Goal: Transaction & Acquisition: Subscribe to service/newsletter

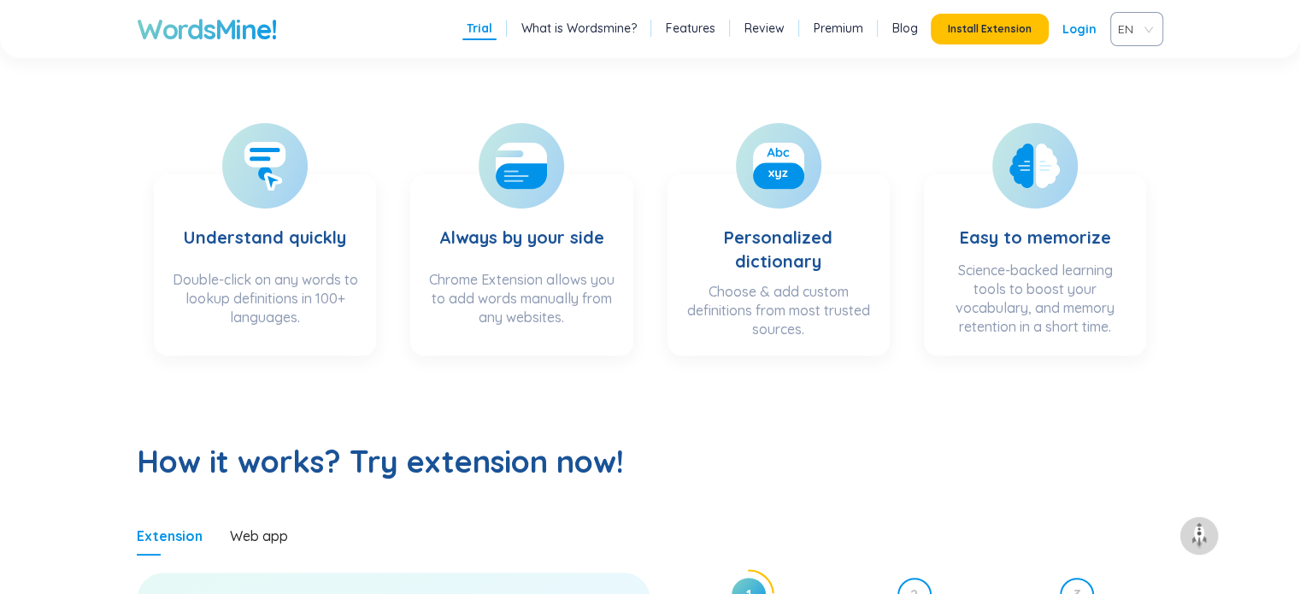
scroll to position [342, 0]
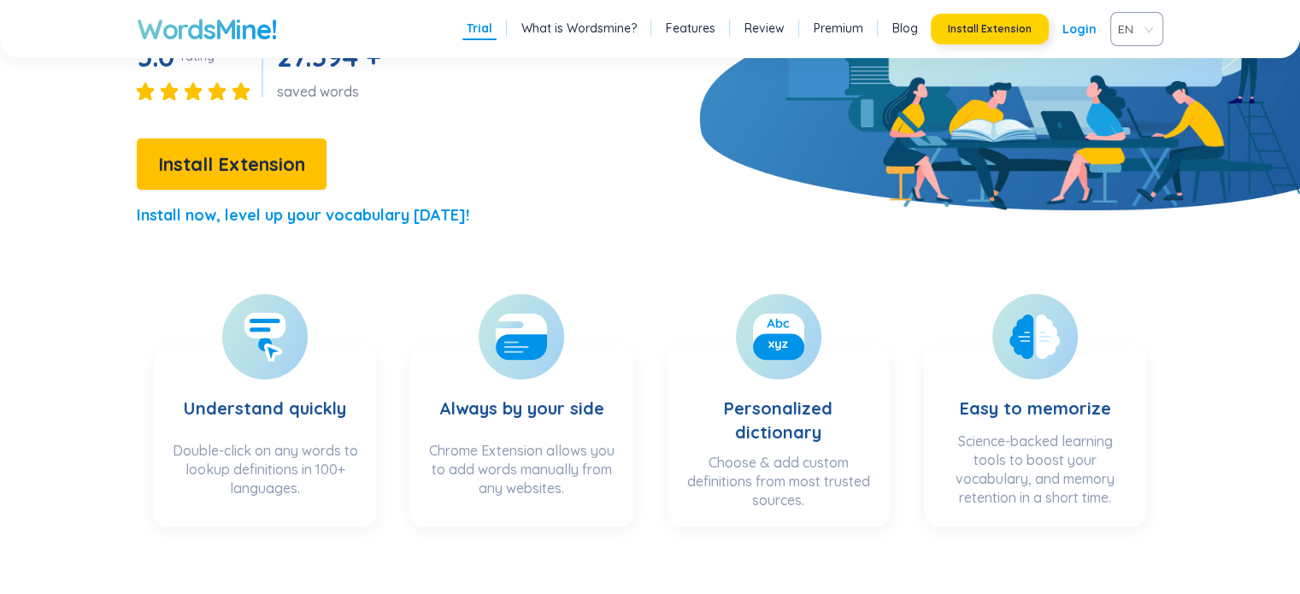
click at [991, 36] on button "Install Extension" at bounding box center [990, 29] width 118 height 31
click at [362, 214] on p "Install now, level up your vocabulary [DATE]!" at bounding box center [303, 215] width 332 height 24
drag, startPoint x: 362, startPoint y: 214, endPoint x: 398, endPoint y: 173, distance: 54.5
click at [398, 173] on div "Learn any words, be unstoppable! The fastest way to learn vocabulary. From ever…" at bounding box center [323, 30] width 647 height 426
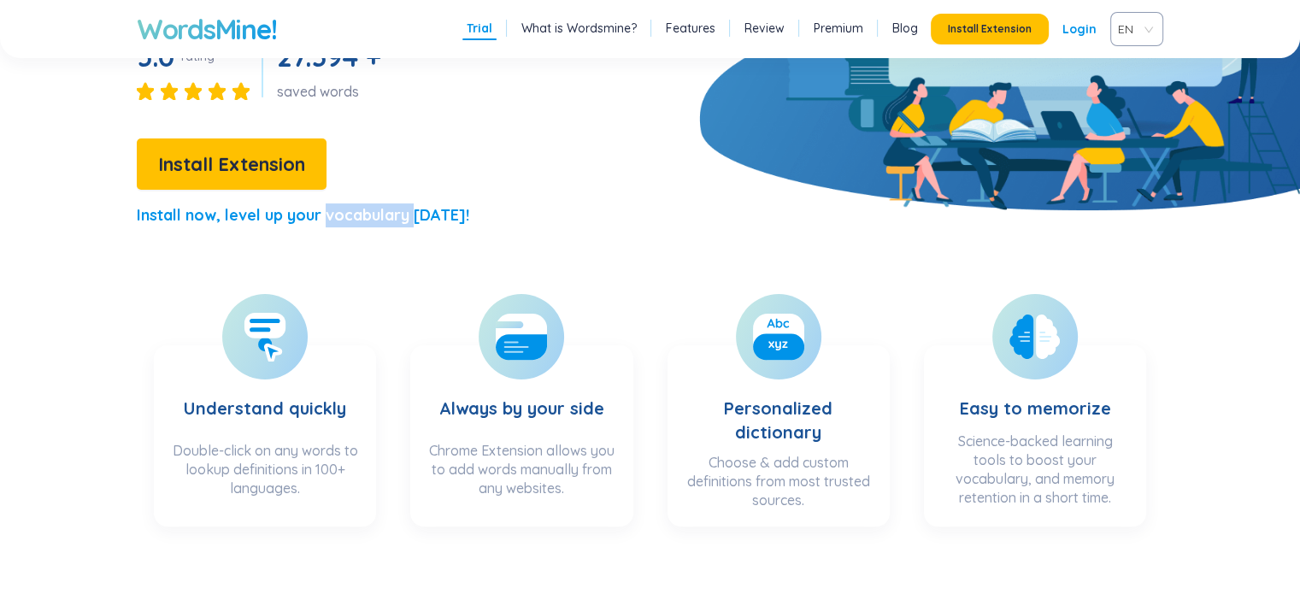
click at [371, 214] on p "Install now, level up your vocabulary [DATE]!" at bounding box center [303, 215] width 332 height 24
click at [424, 185] on div "Learn any words, be unstoppable! The fastest way to learn vocabulary. From ever…" at bounding box center [323, 30] width 647 height 426
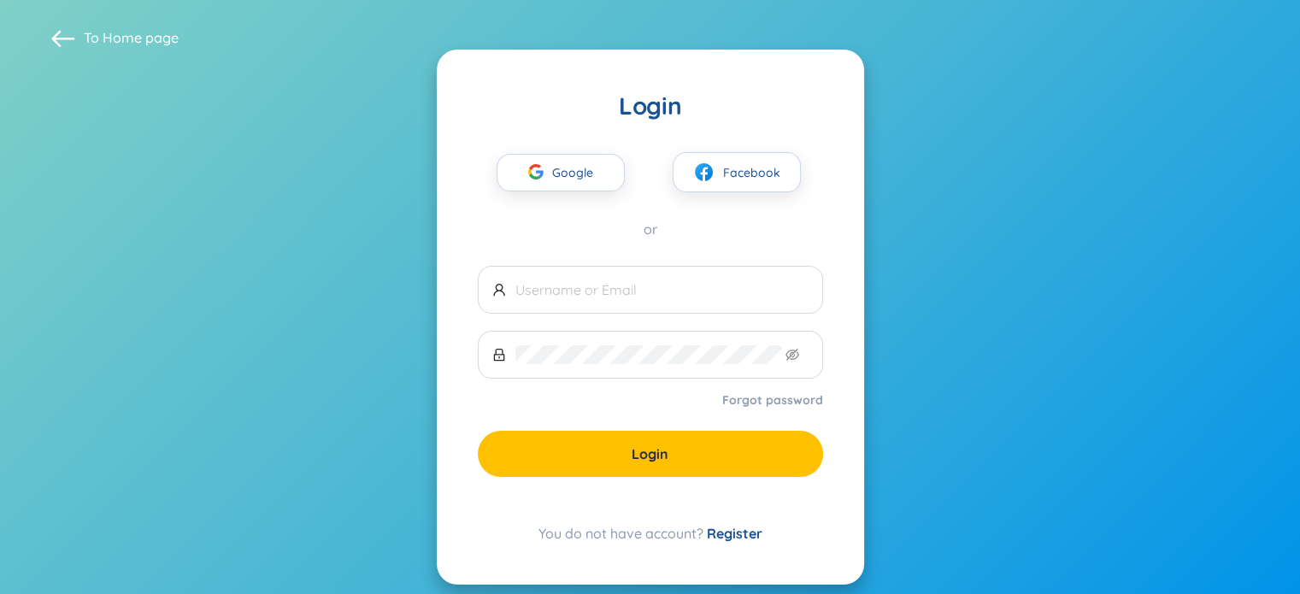
click at [754, 532] on link "Register" at bounding box center [735, 533] width 56 height 17
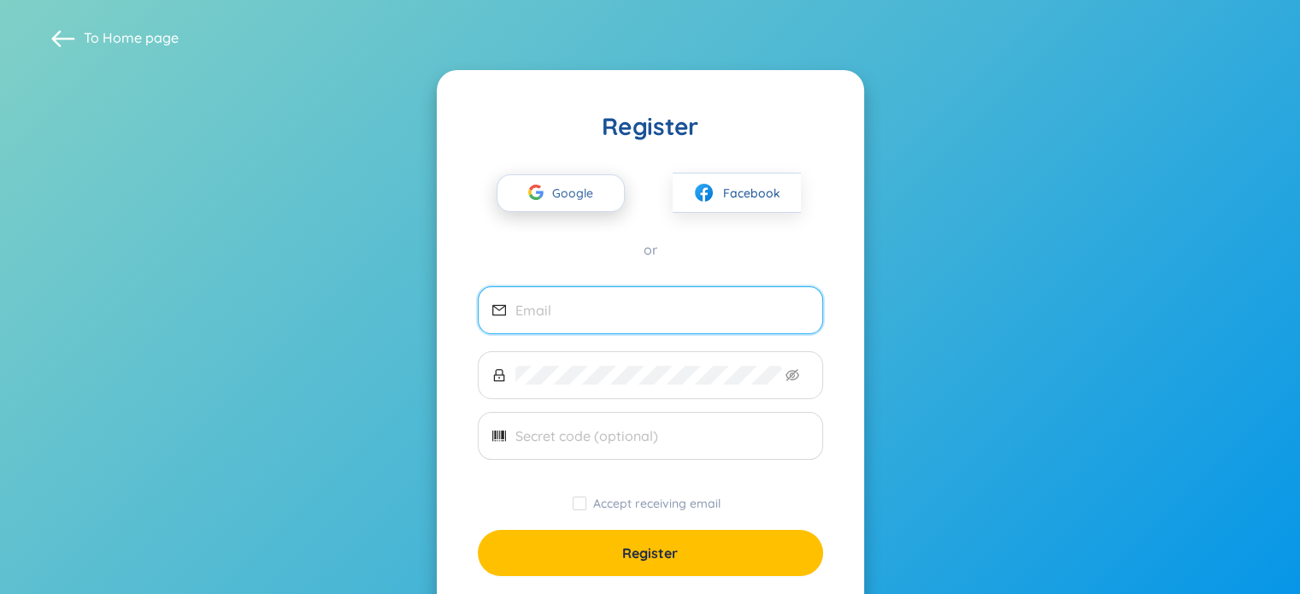
click at [570, 194] on span "Google" at bounding box center [577, 193] width 50 height 36
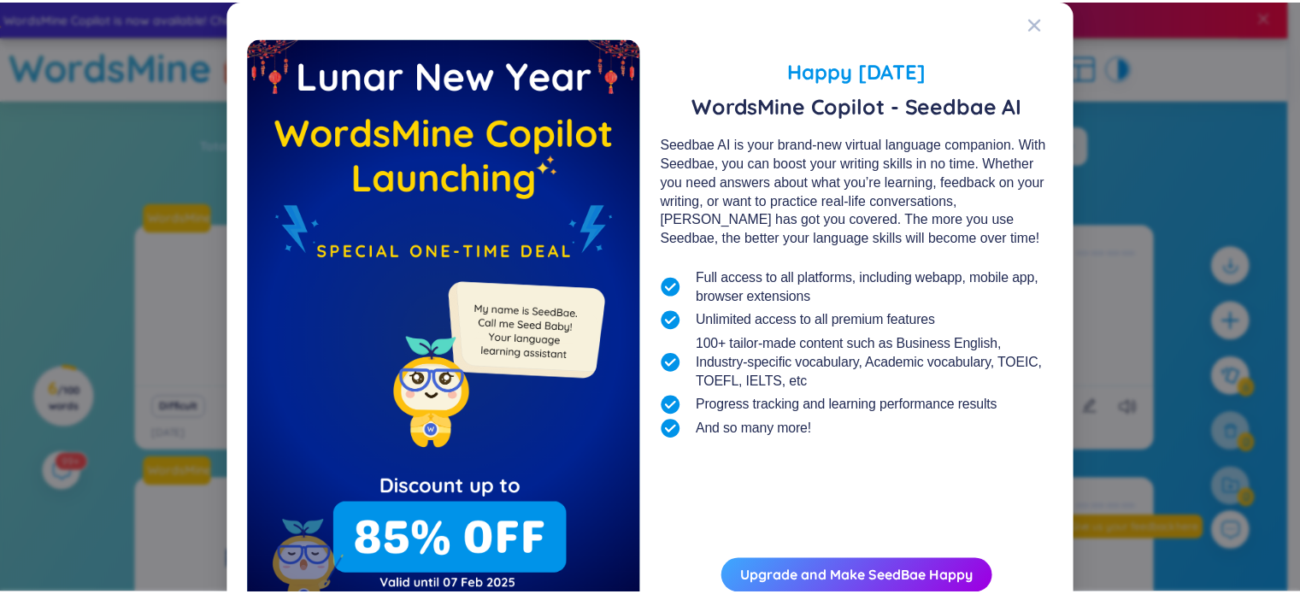
scroll to position [91, 0]
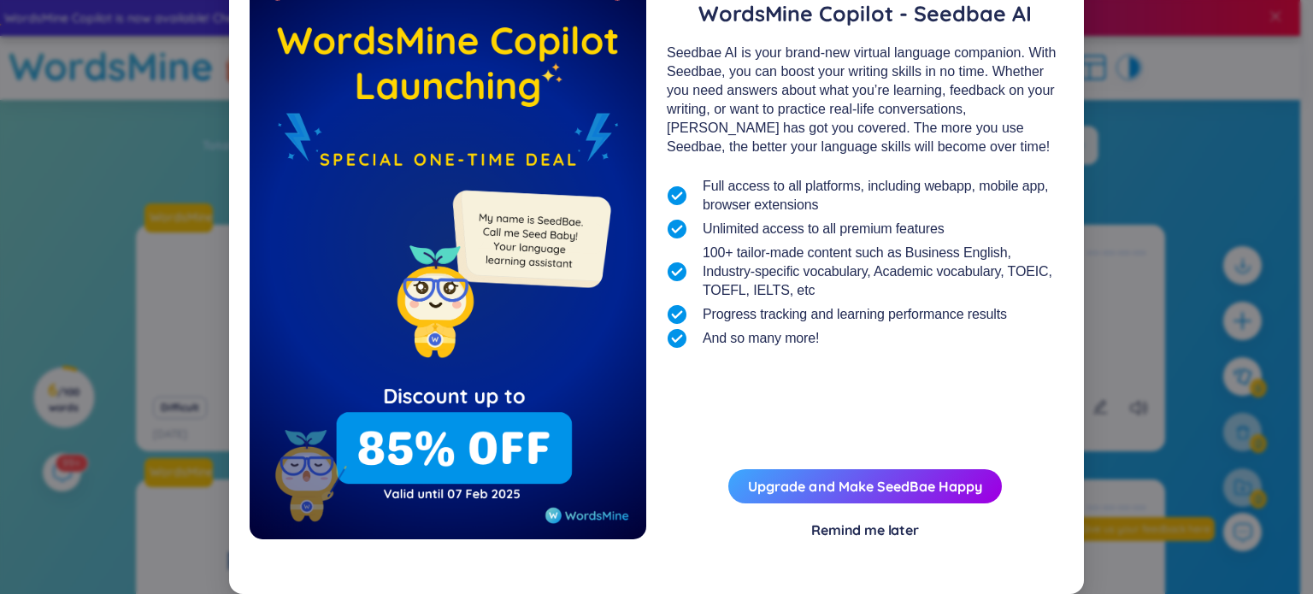
click at [865, 531] on div "Remind me later" at bounding box center [865, 529] width 108 height 19
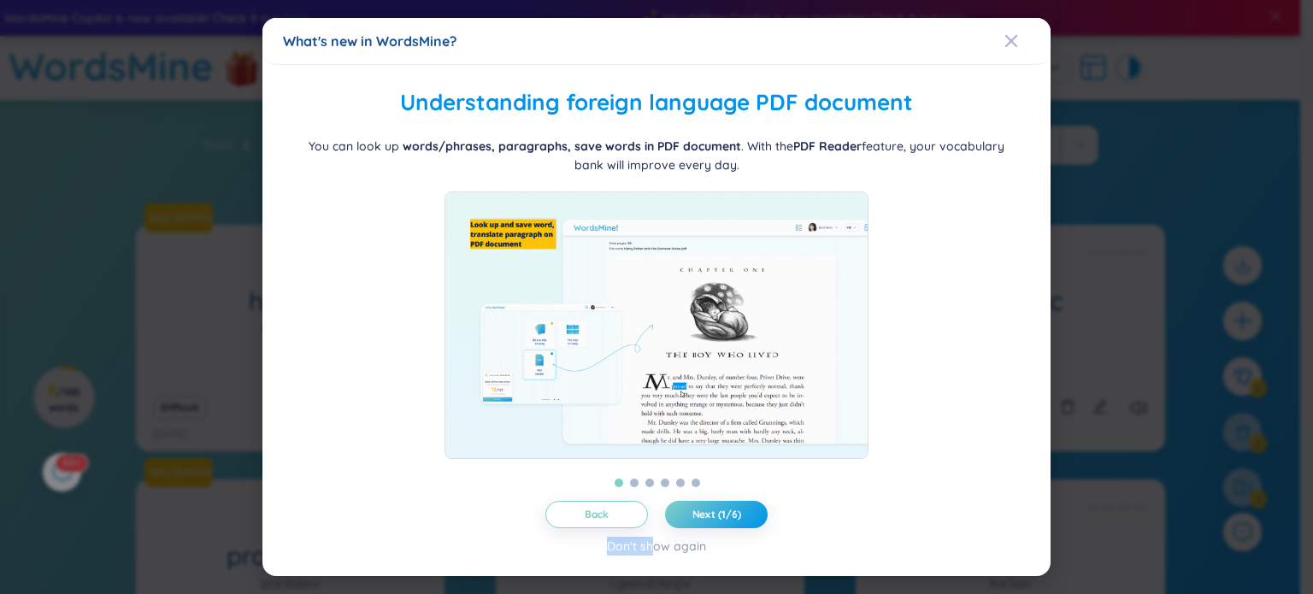
drag, startPoint x: 656, startPoint y: 551, endPoint x: 919, endPoint y: 413, distance: 296.6
click at [919, 413] on div "Folder management WordsMine lets you manage and personalize your folder based o…" at bounding box center [656, 320] width 747 height 471
click at [726, 518] on span "Next (1/6)" at bounding box center [716, 515] width 49 height 14
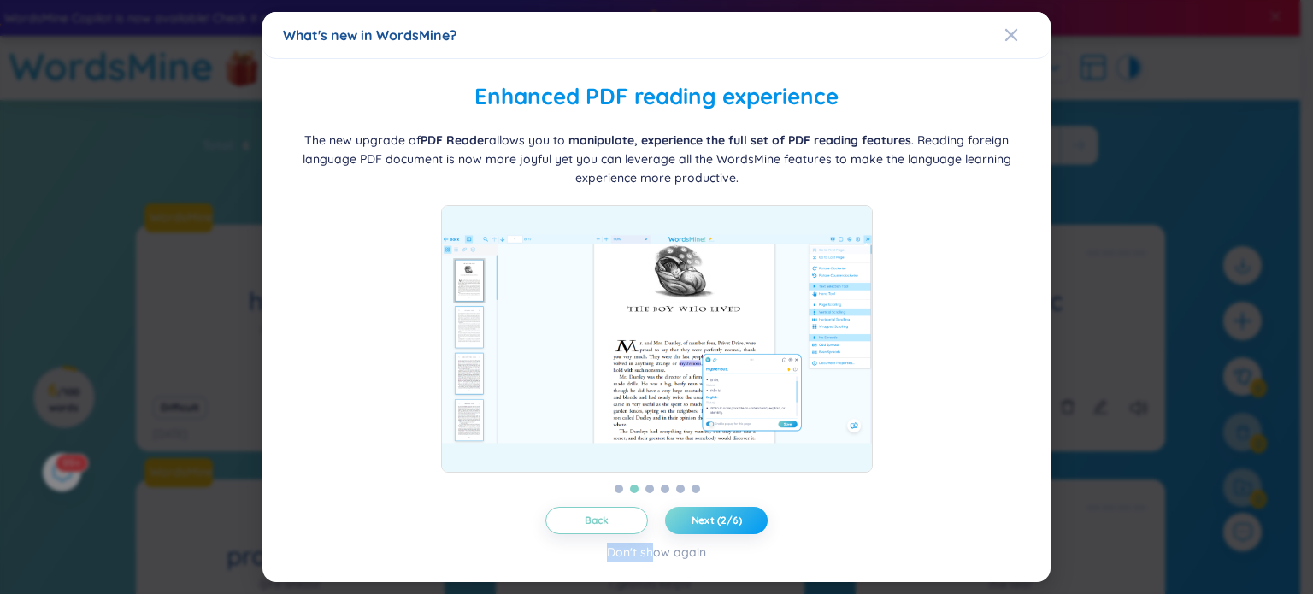
click at [726, 518] on span "Next (2/6)" at bounding box center [716, 521] width 50 height 14
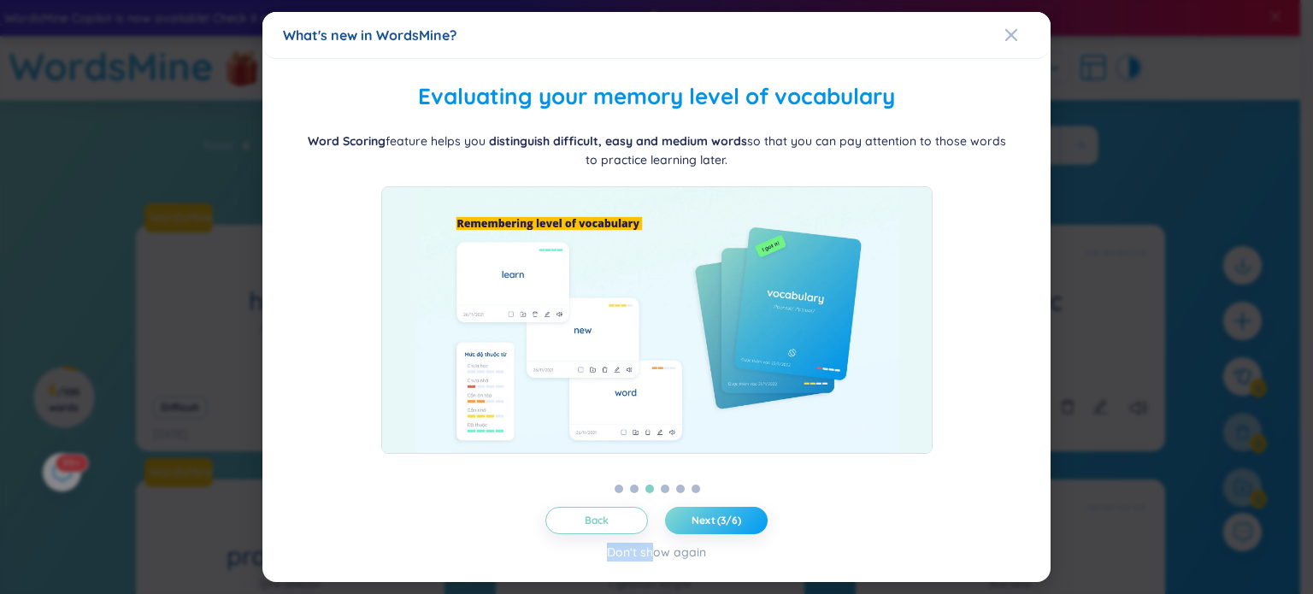
click at [690, 514] on button "Next (3/6)" at bounding box center [716, 520] width 103 height 27
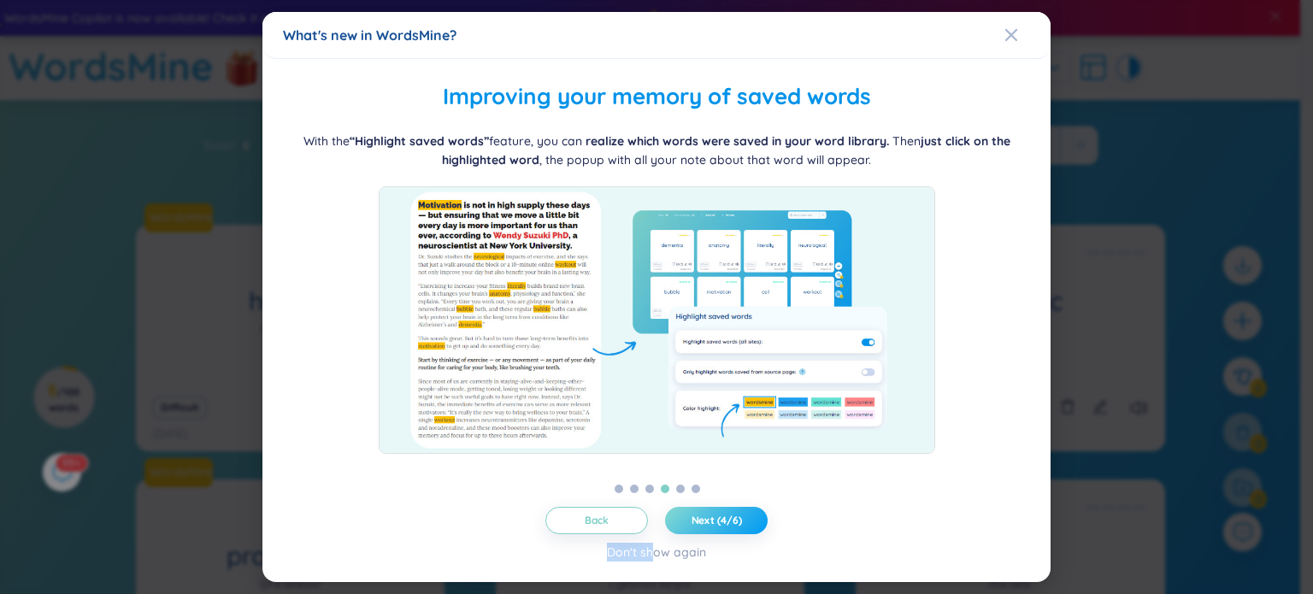
click at [734, 522] on span "Next (4/6)" at bounding box center [716, 521] width 50 height 14
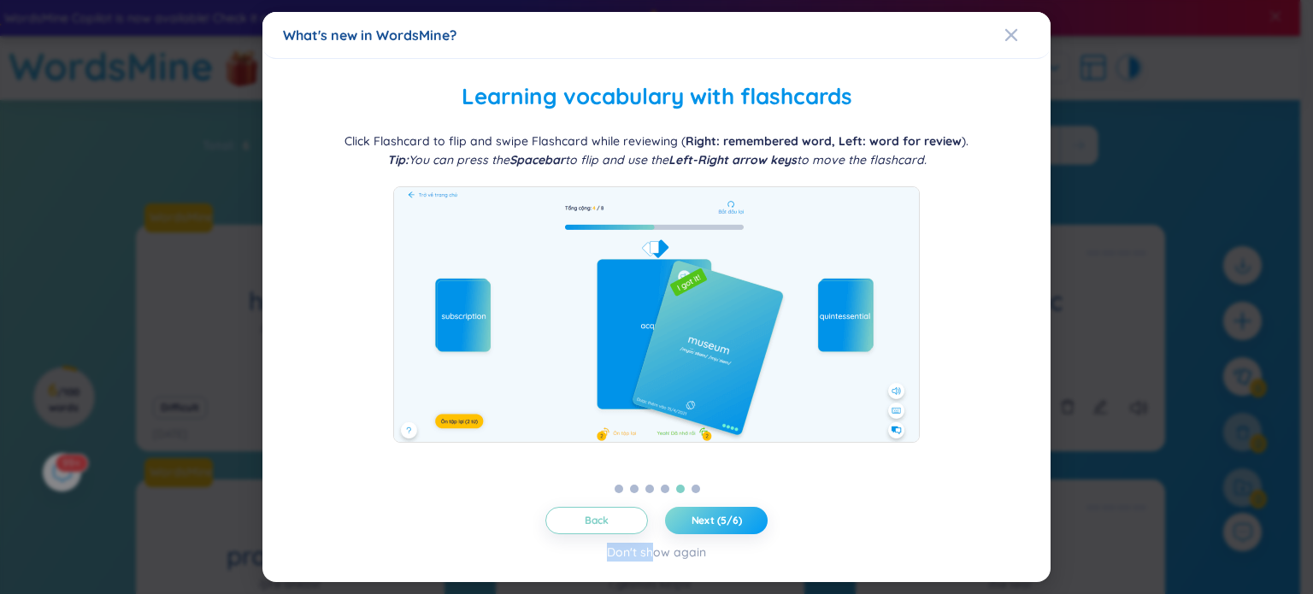
click at [723, 520] on div at bounding box center [723, 520] width 0 height 0
click at [751, 517] on button "Next (5/6)" at bounding box center [716, 520] width 103 height 27
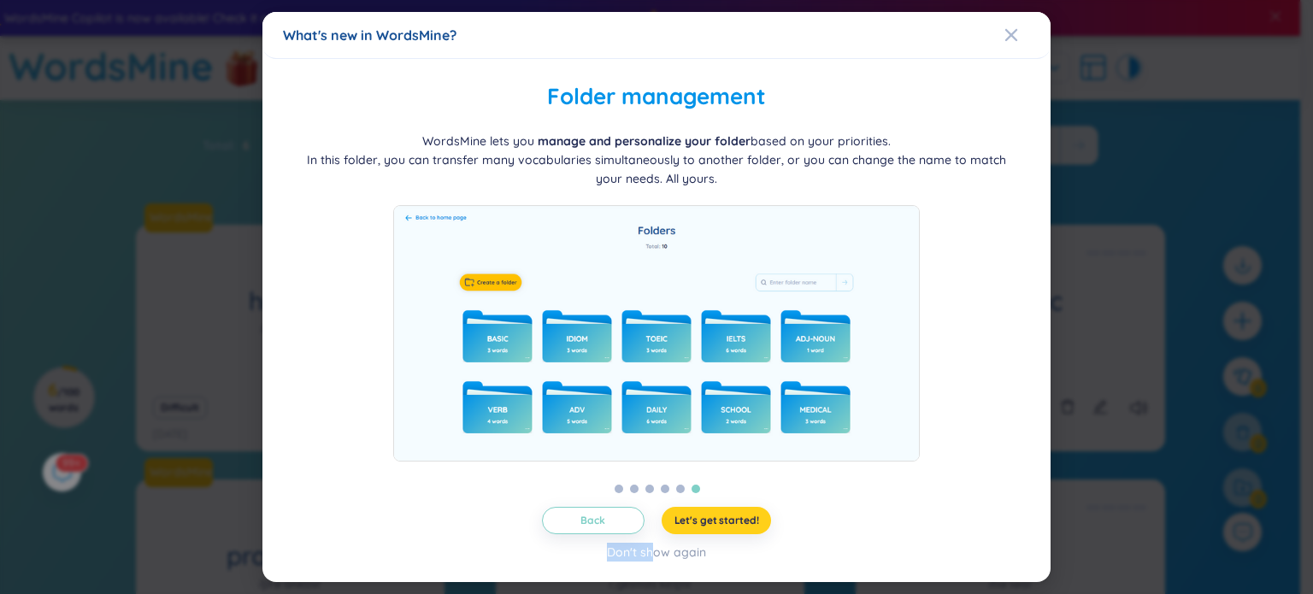
click at [742, 522] on span "Let's get started!" at bounding box center [716, 521] width 85 height 14
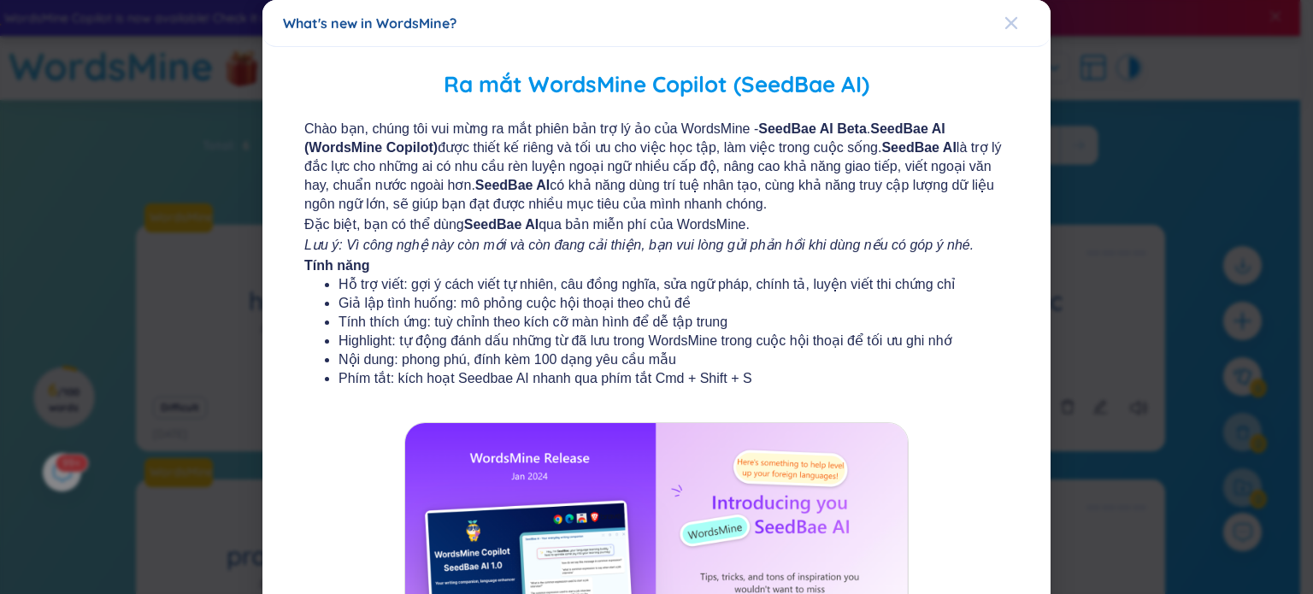
click at [1004, 21] on icon "Close" at bounding box center [1011, 23] width 14 height 14
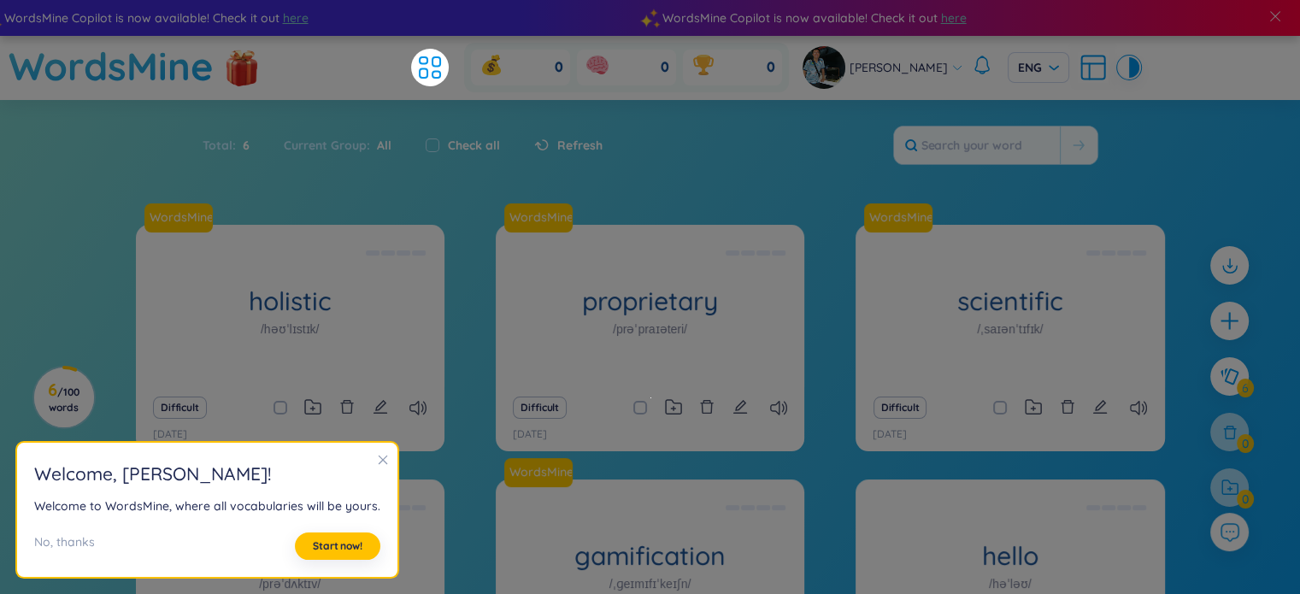
click at [378, 461] on icon "close" at bounding box center [383, 460] width 12 height 12
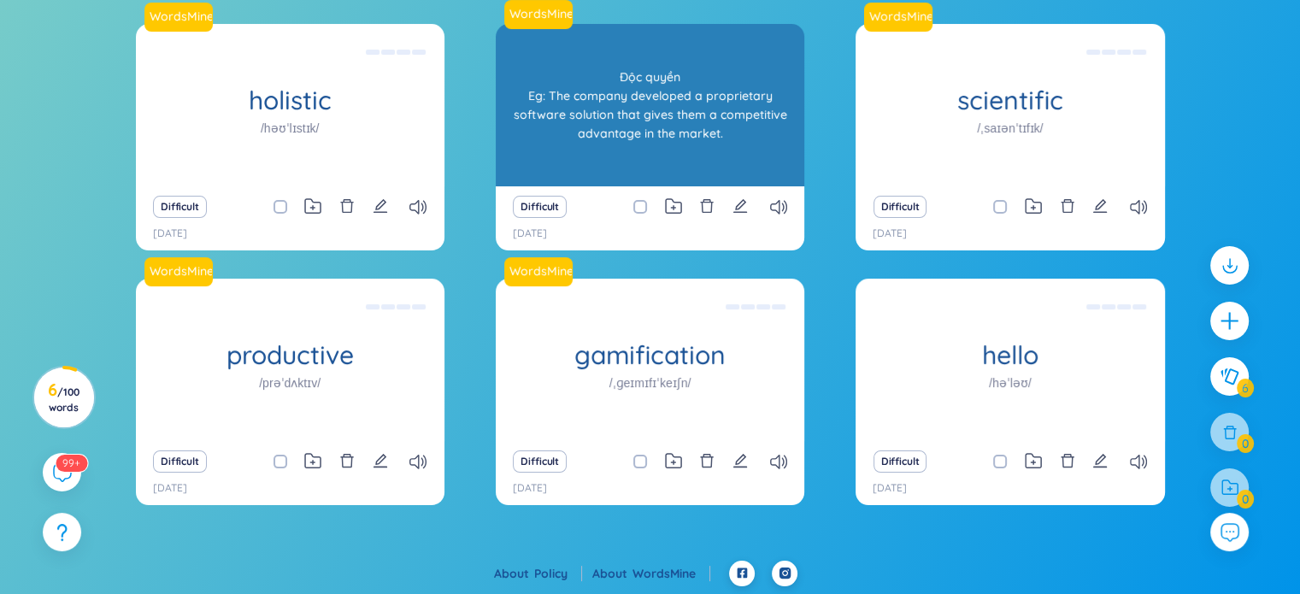
scroll to position [0, 0]
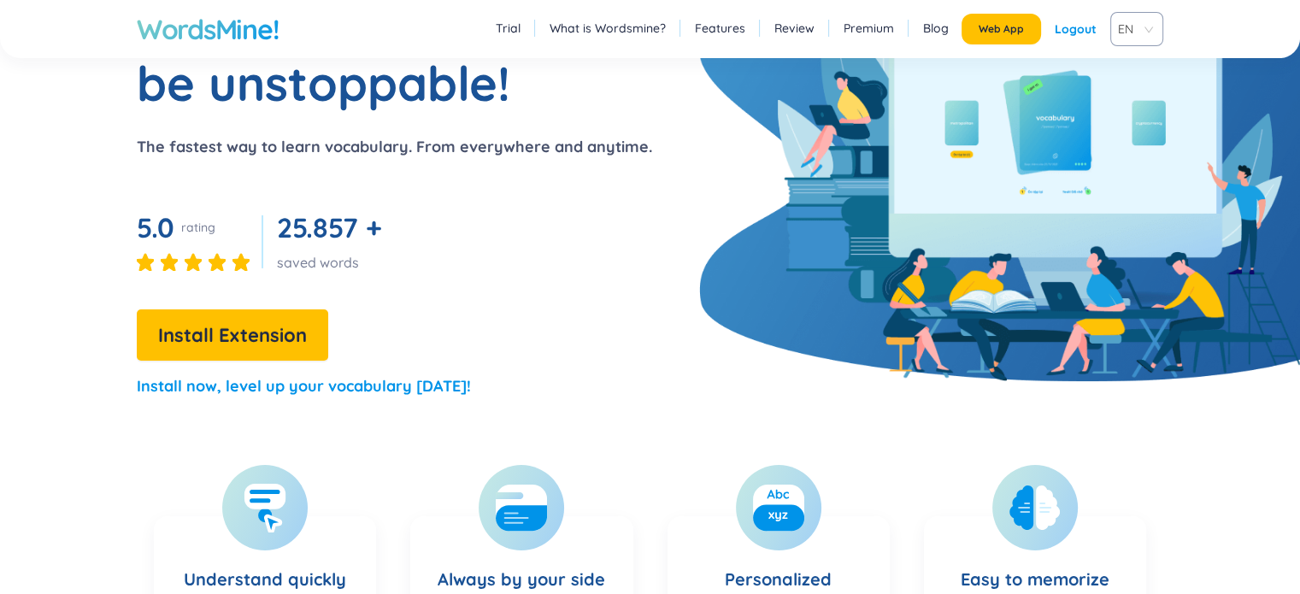
scroll to position [85, 0]
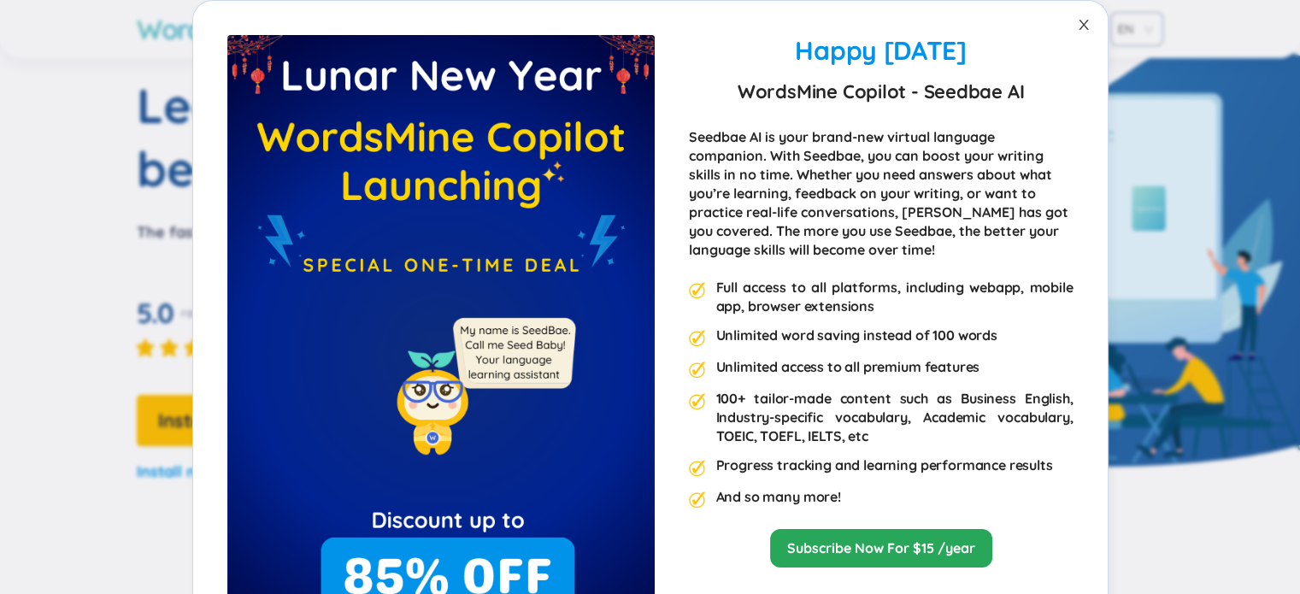
click at [1077, 24] on icon "close" at bounding box center [1084, 25] width 14 height 14
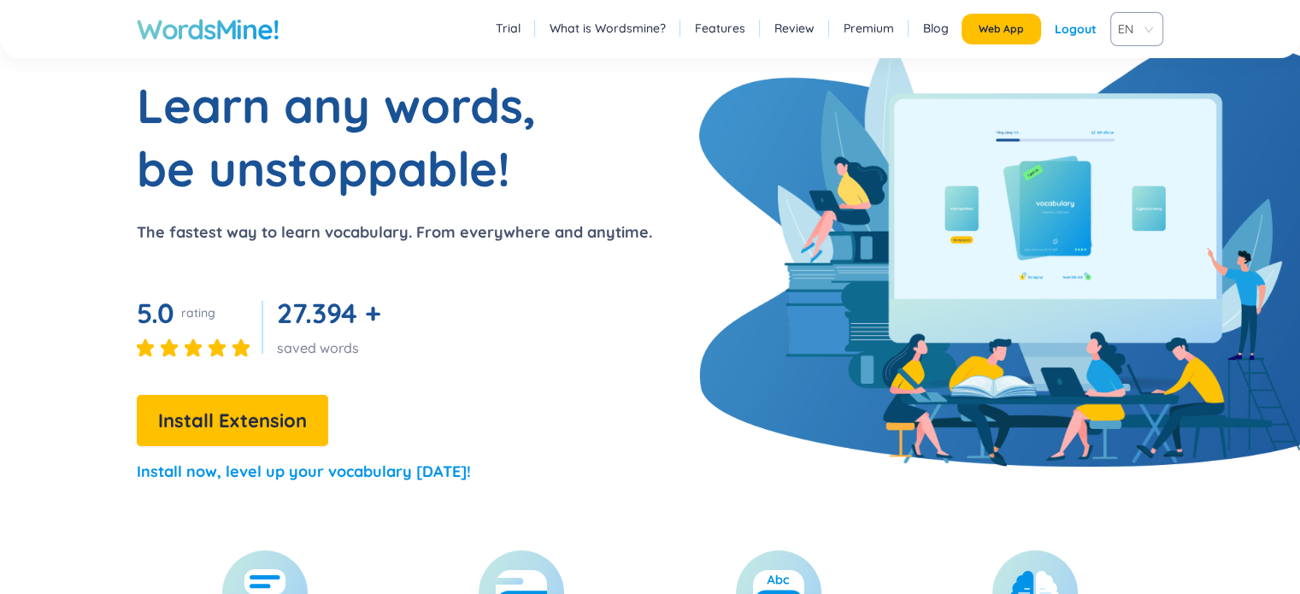
click at [488, 235] on p "The fastest way to learn vocabulary. From everywhere and anytime." at bounding box center [394, 232] width 515 height 24
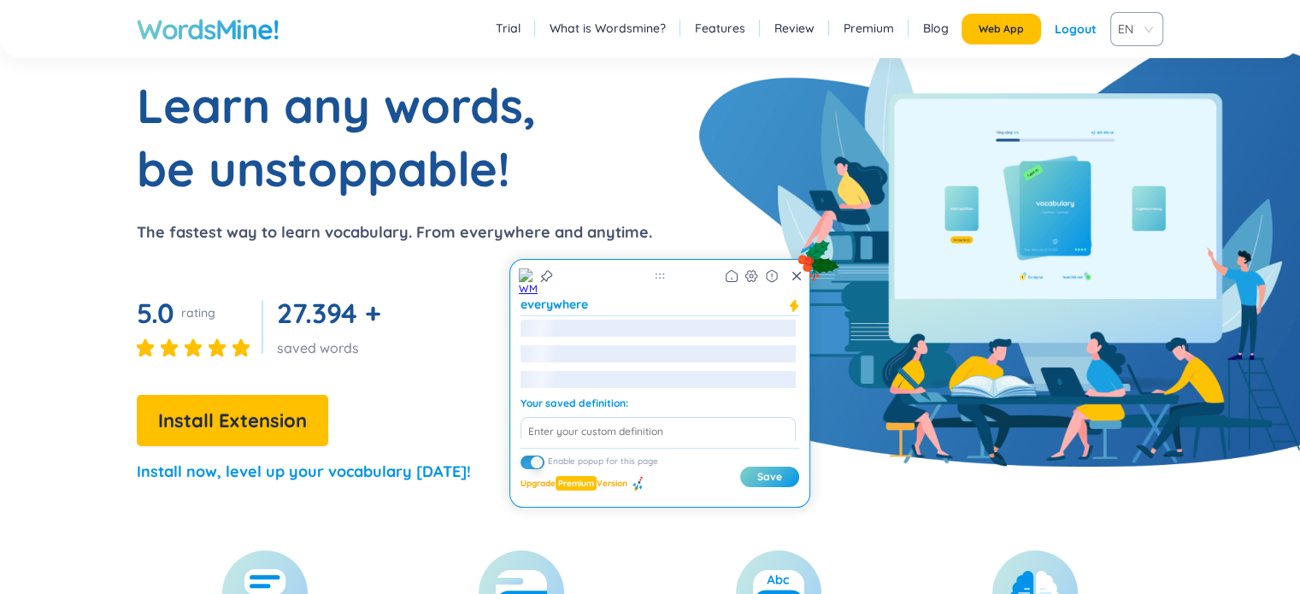
click at [516, 202] on div "Learn any words, be unstoppable! The fastest way to learn vocabulary. From ever…" at bounding box center [326, 286] width 652 height 426
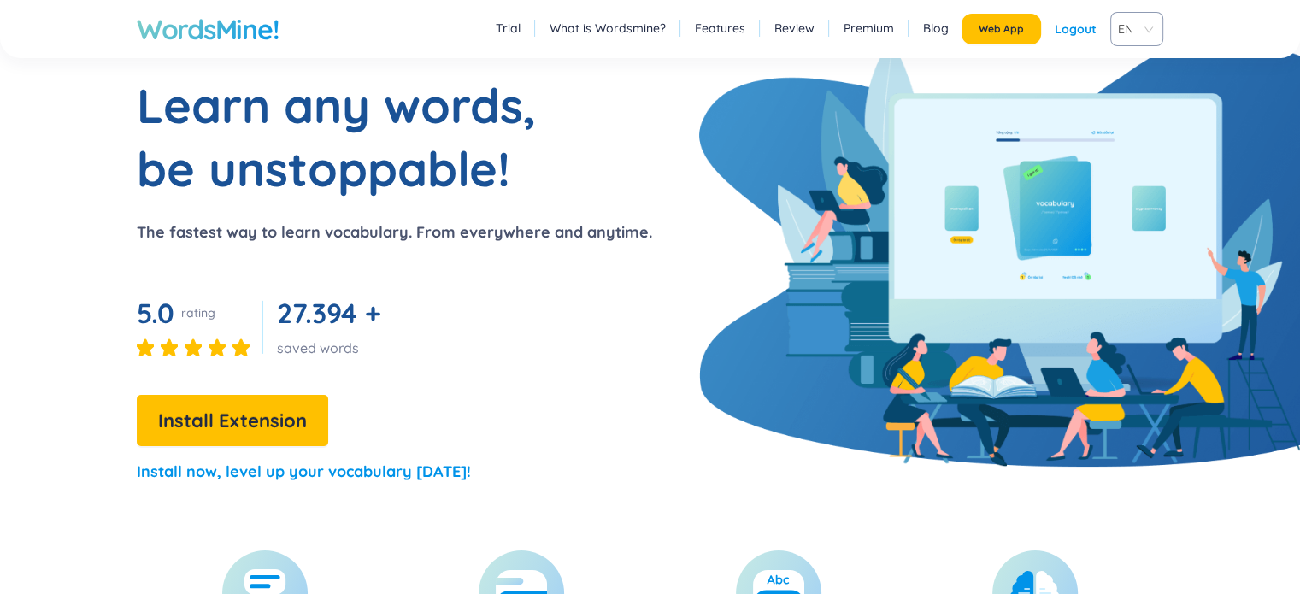
click at [496, 238] on p "The fastest way to learn vocabulary. From everywhere and anytime." at bounding box center [394, 232] width 515 height 24
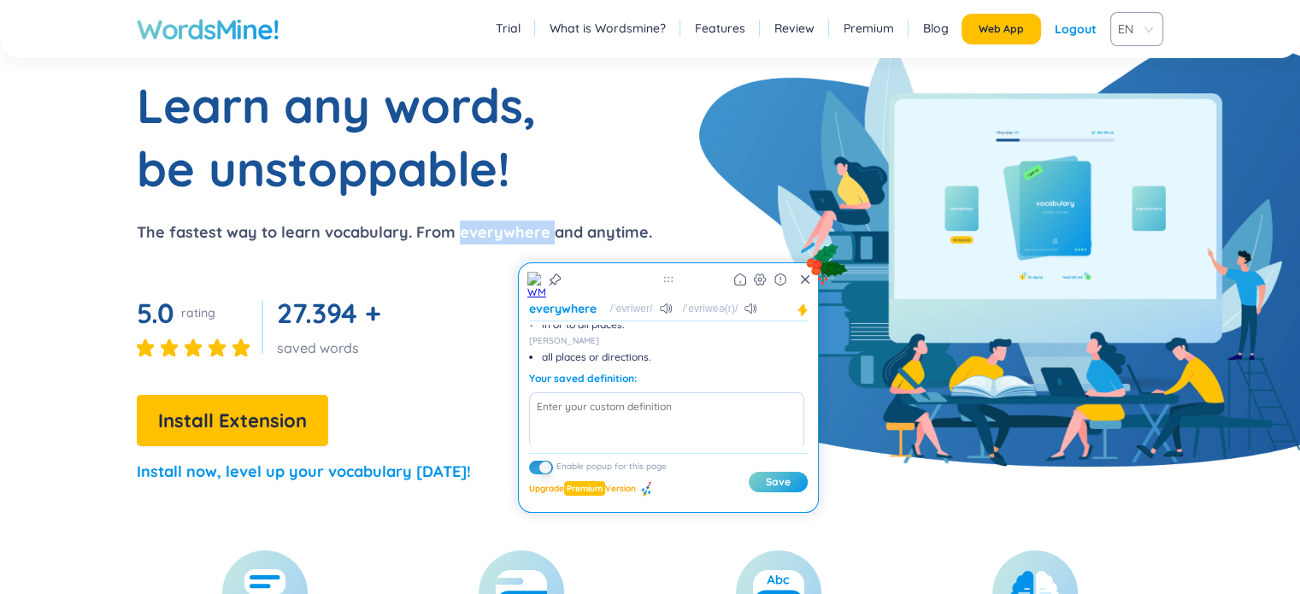
scroll to position [0, 0]
